Goal: Information Seeking & Learning: Learn about a topic

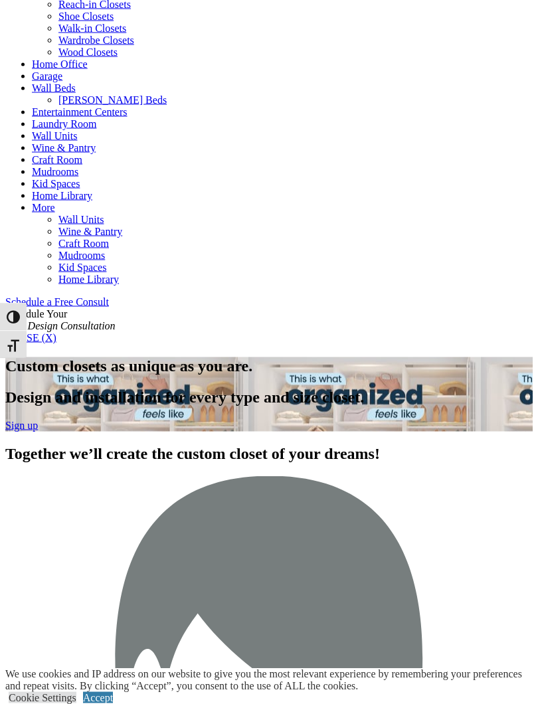
scroll to position [554, 0]
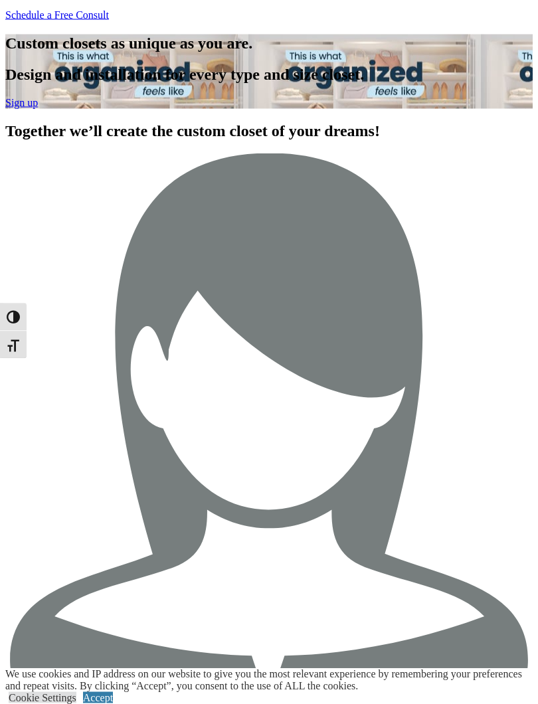
scroll to position [894, 0]
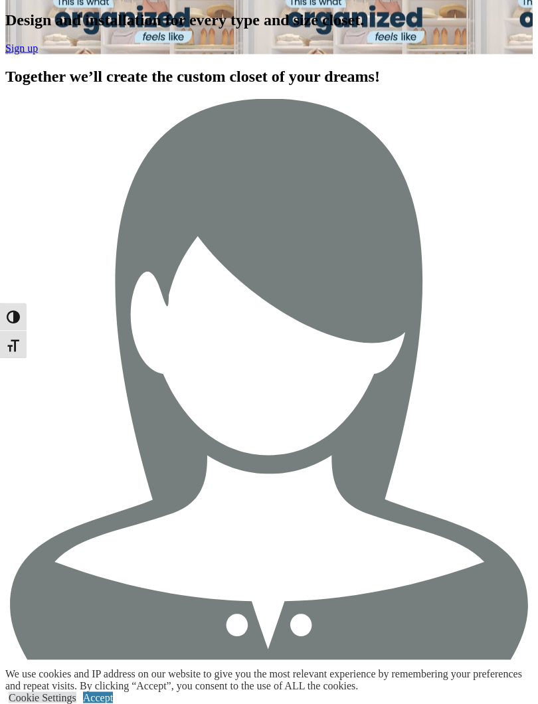
click at [113, 647] on link "Accept" at bounding box center [98, 697] width 30 height 11
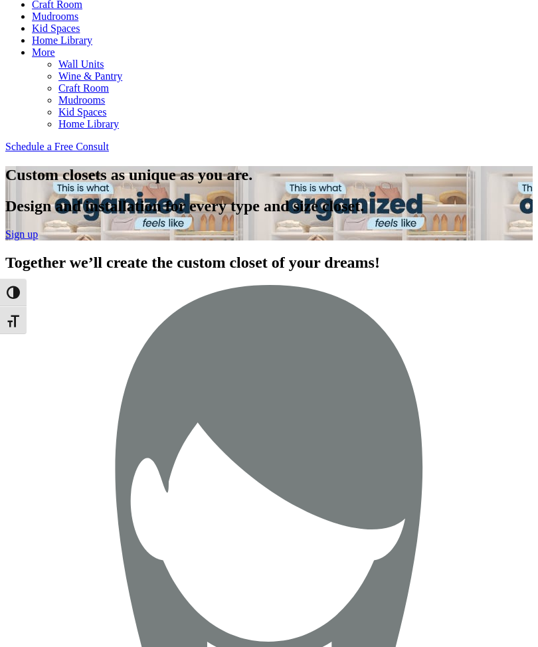
scroll to position [706, 0]
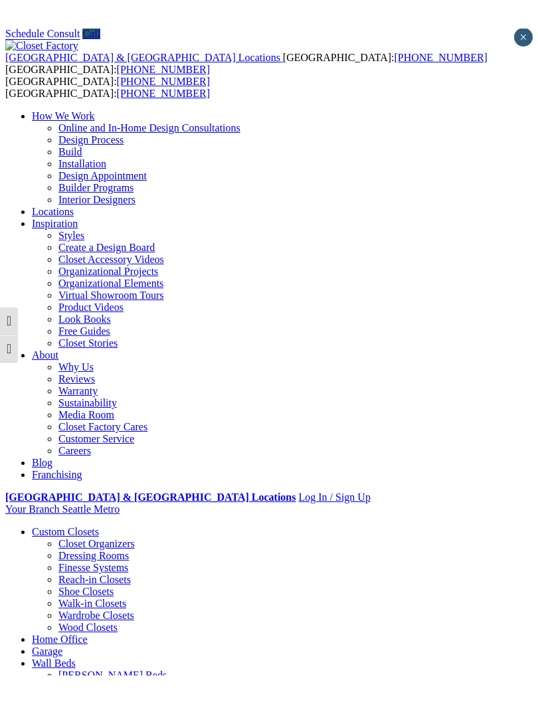
scroll to position [8, 0]
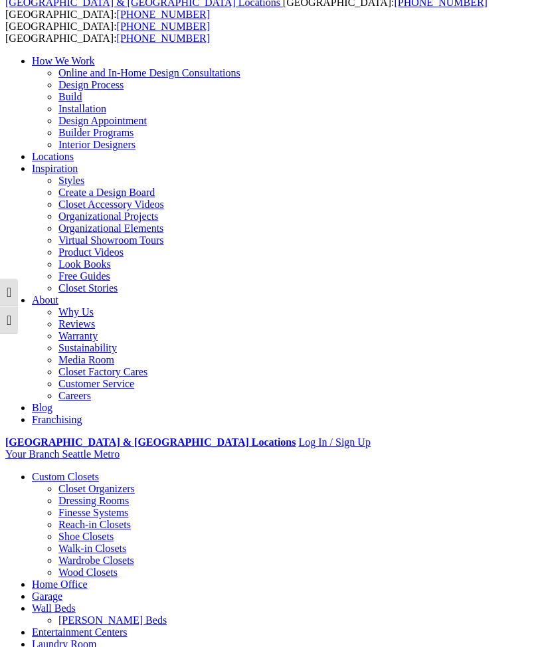
scroll to position [0, 0]
